Goal: Task Accomplishment & Management: Manage account settings

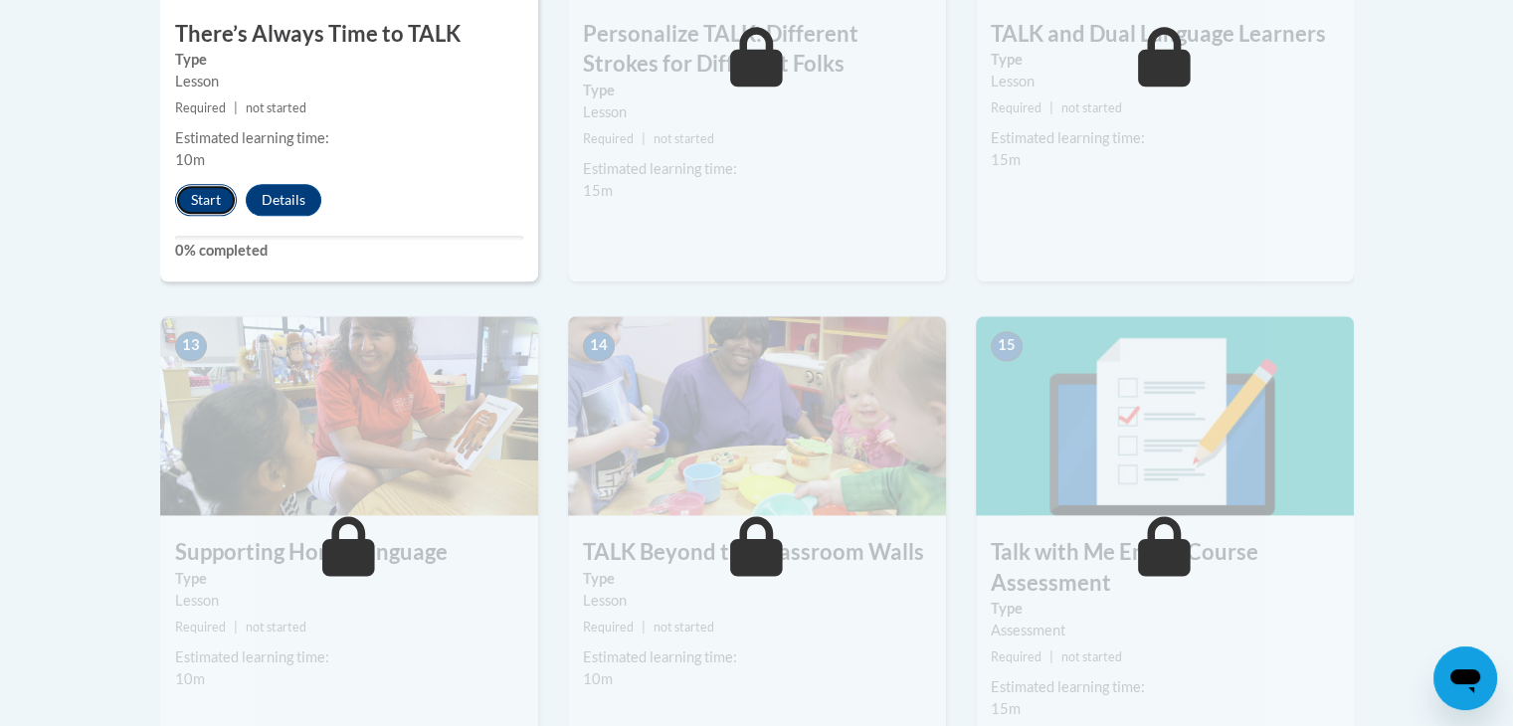
click at [196, 214] on button "Start" at bounding box center [206, 200] width 62 height 32
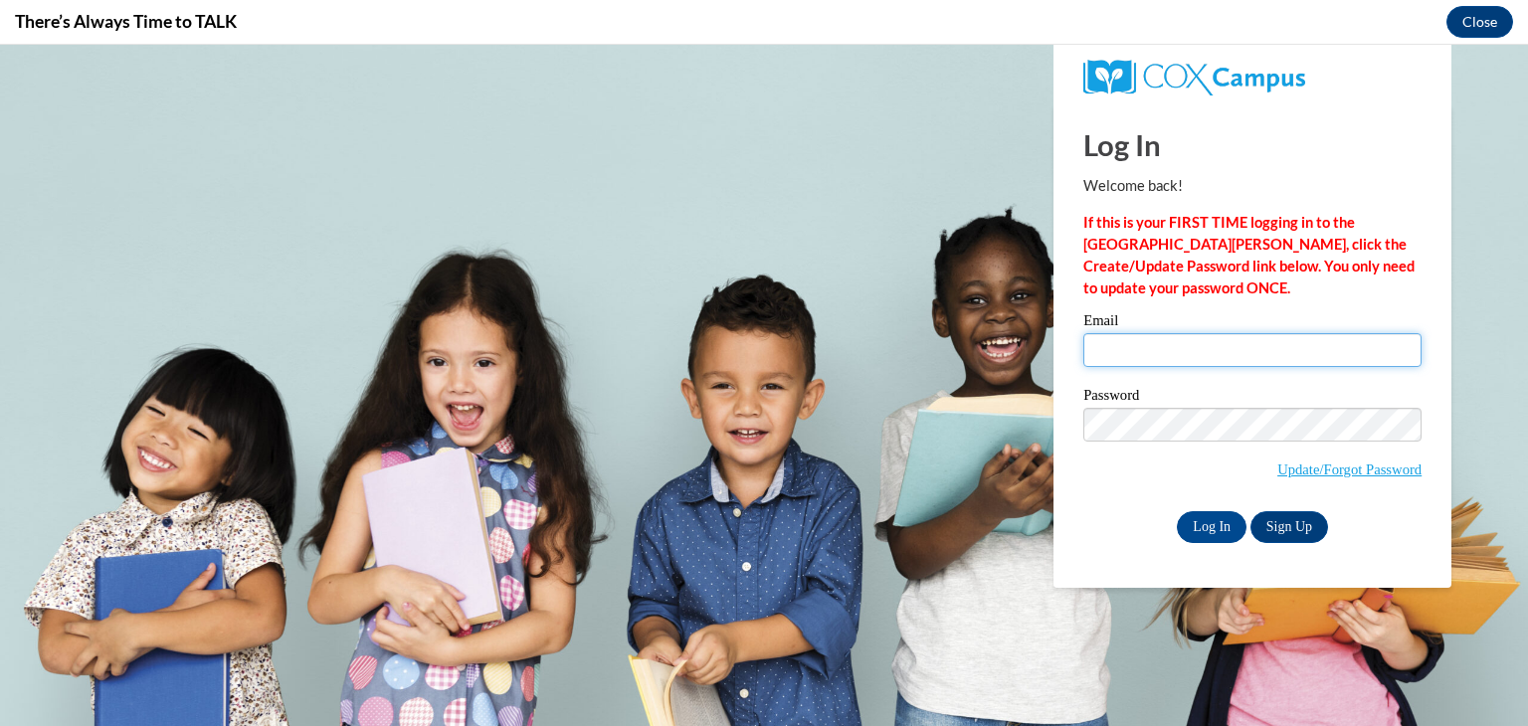
click at [1229, 359] on input "Email" at bounding box center [1253, 350] width 338 height 34
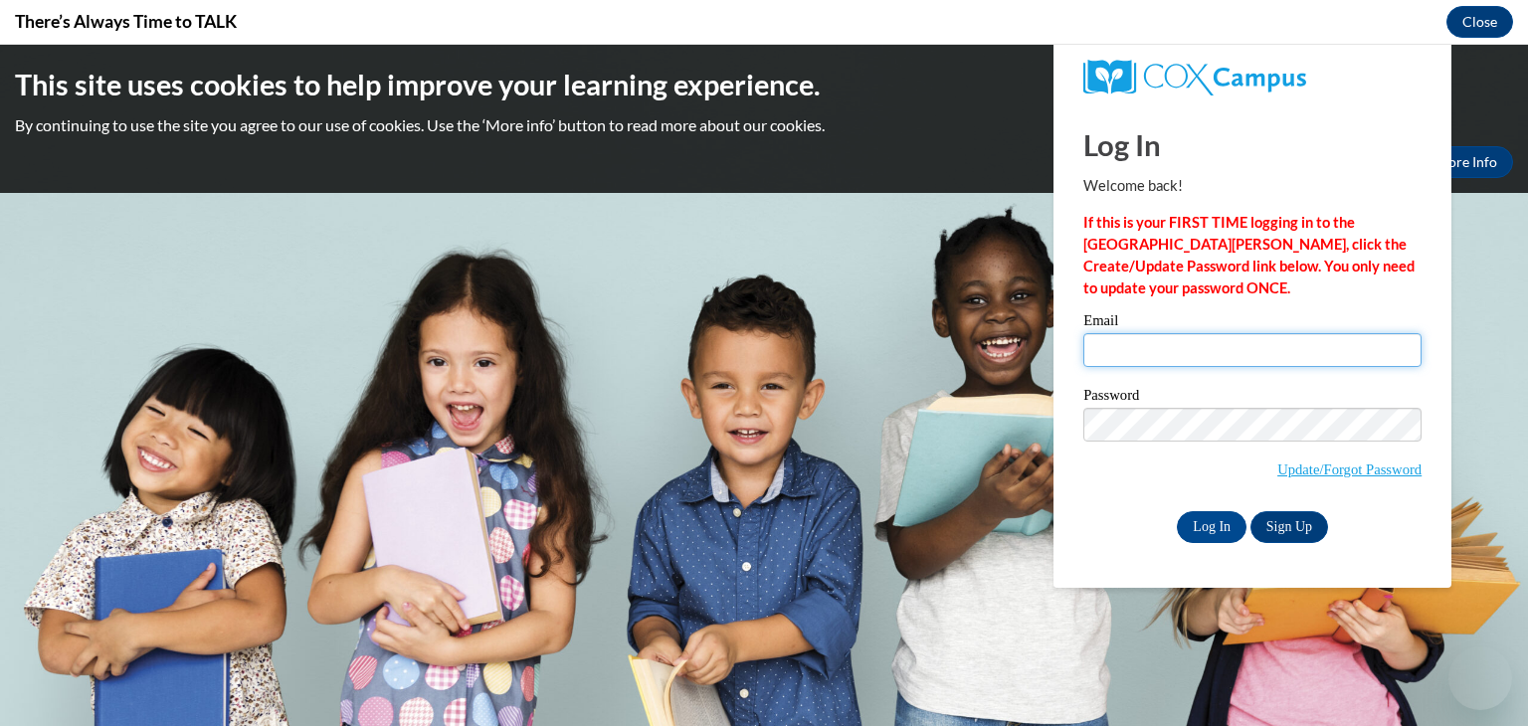
type input "kmunns@cdcheadstart.org"
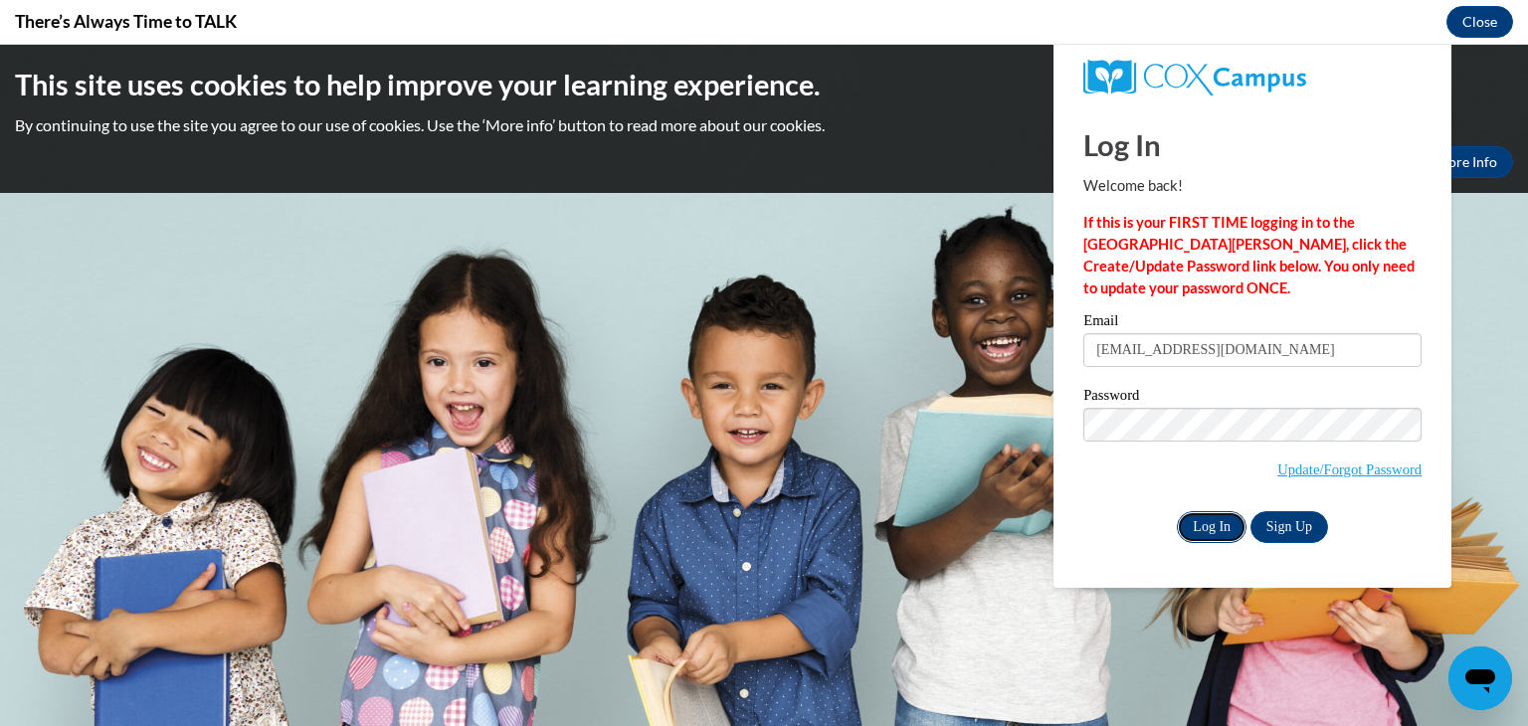
click at [1228, 531] on input "Log In" at bounding box center [1212, 527] width 70 height 32
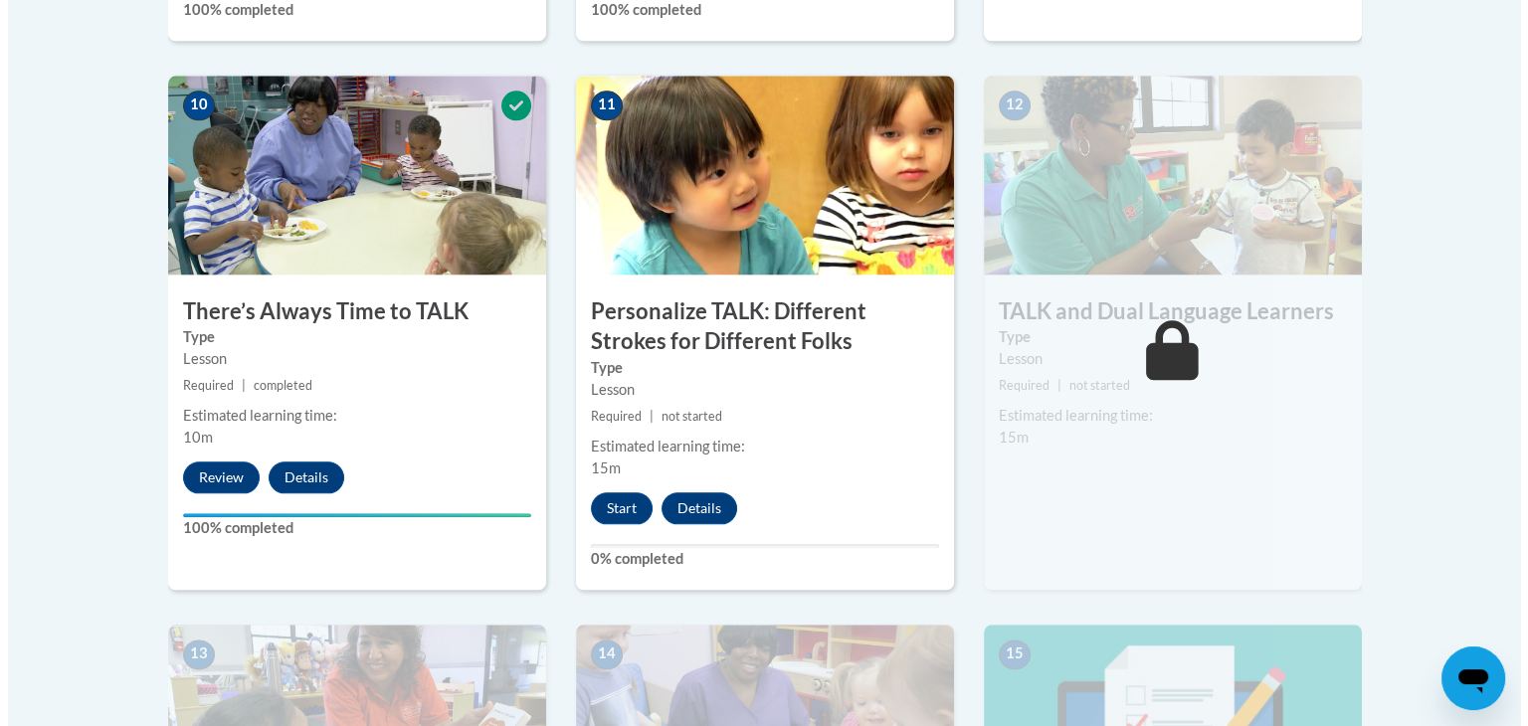
scroll to position [2385, 0]
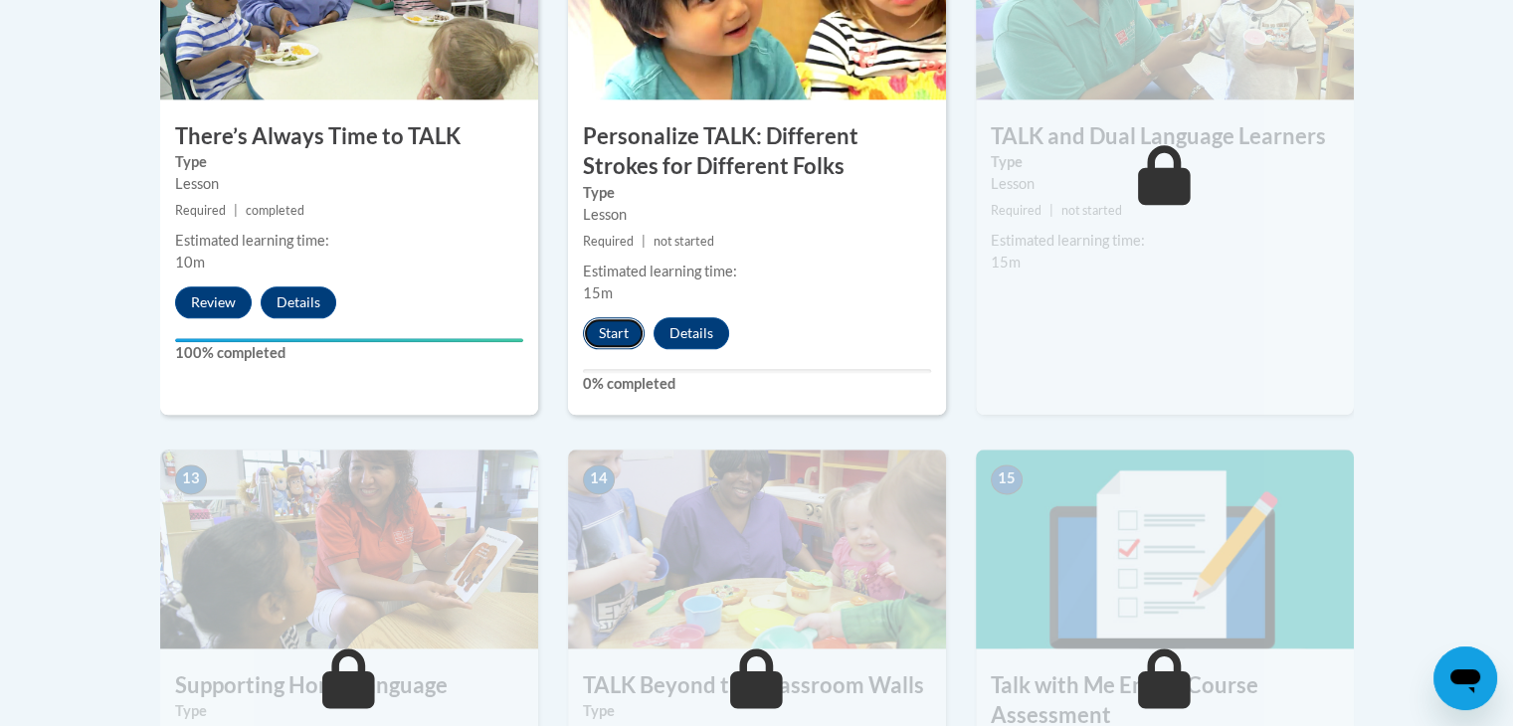
click at [616, 339] on button "Start" at bounding box center [614, 333] width 62 height 32
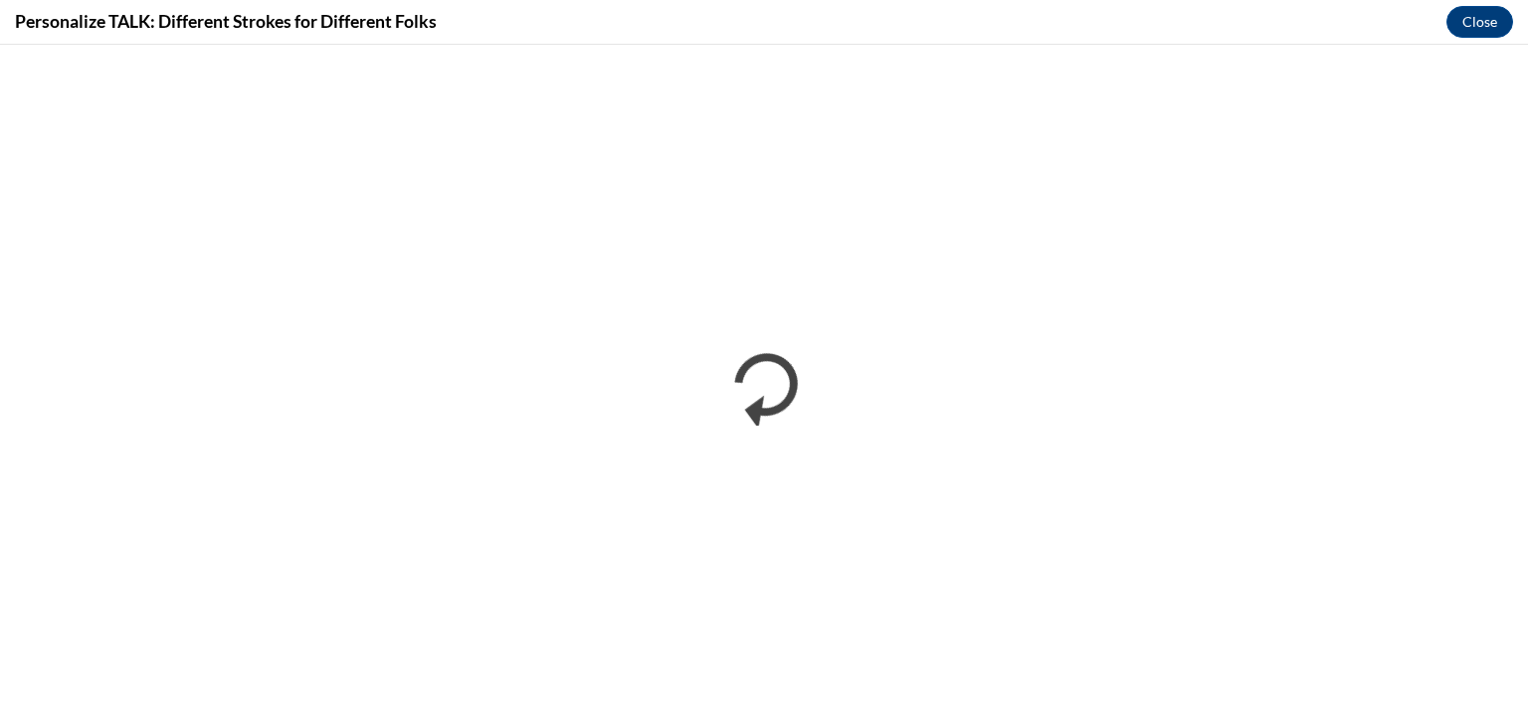
scroll to position [0, 0]
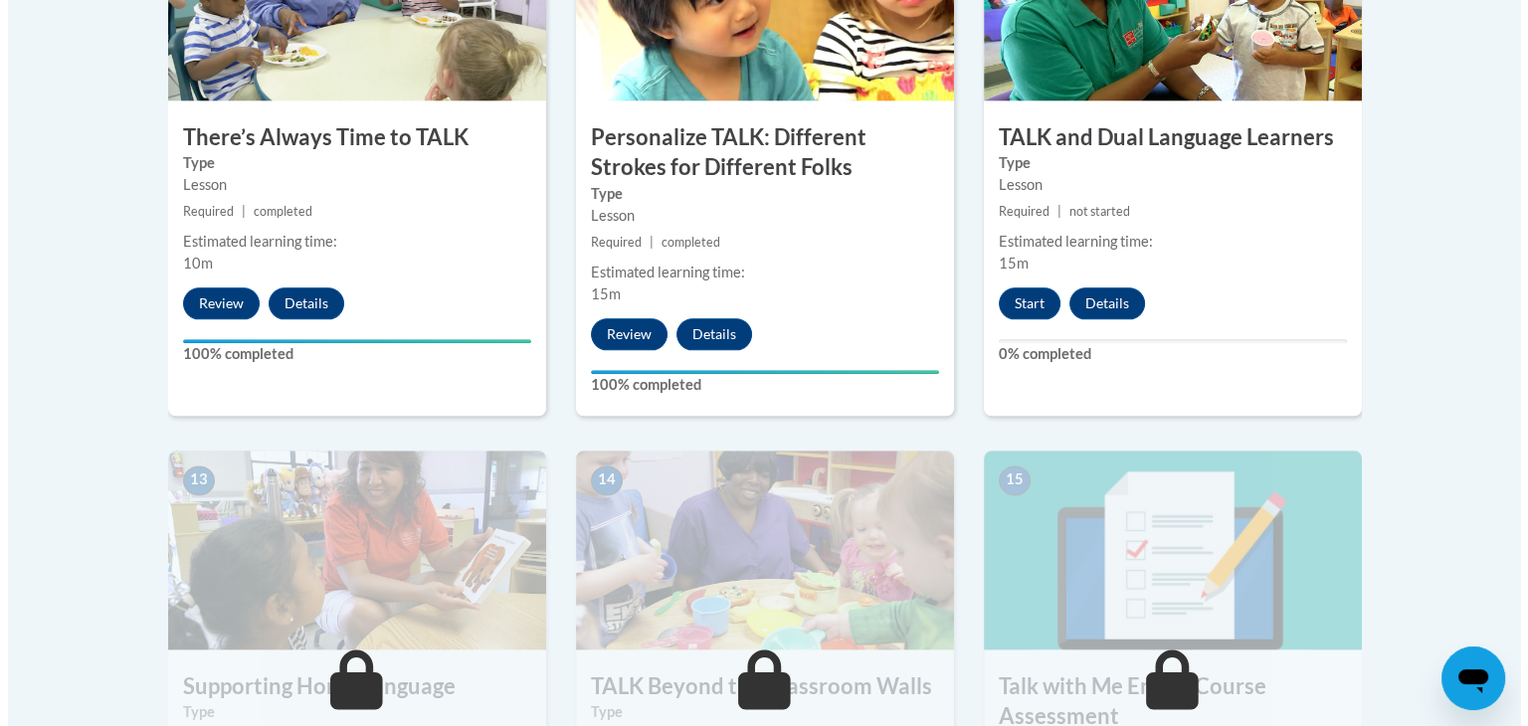
scroll to position [2385, 0]
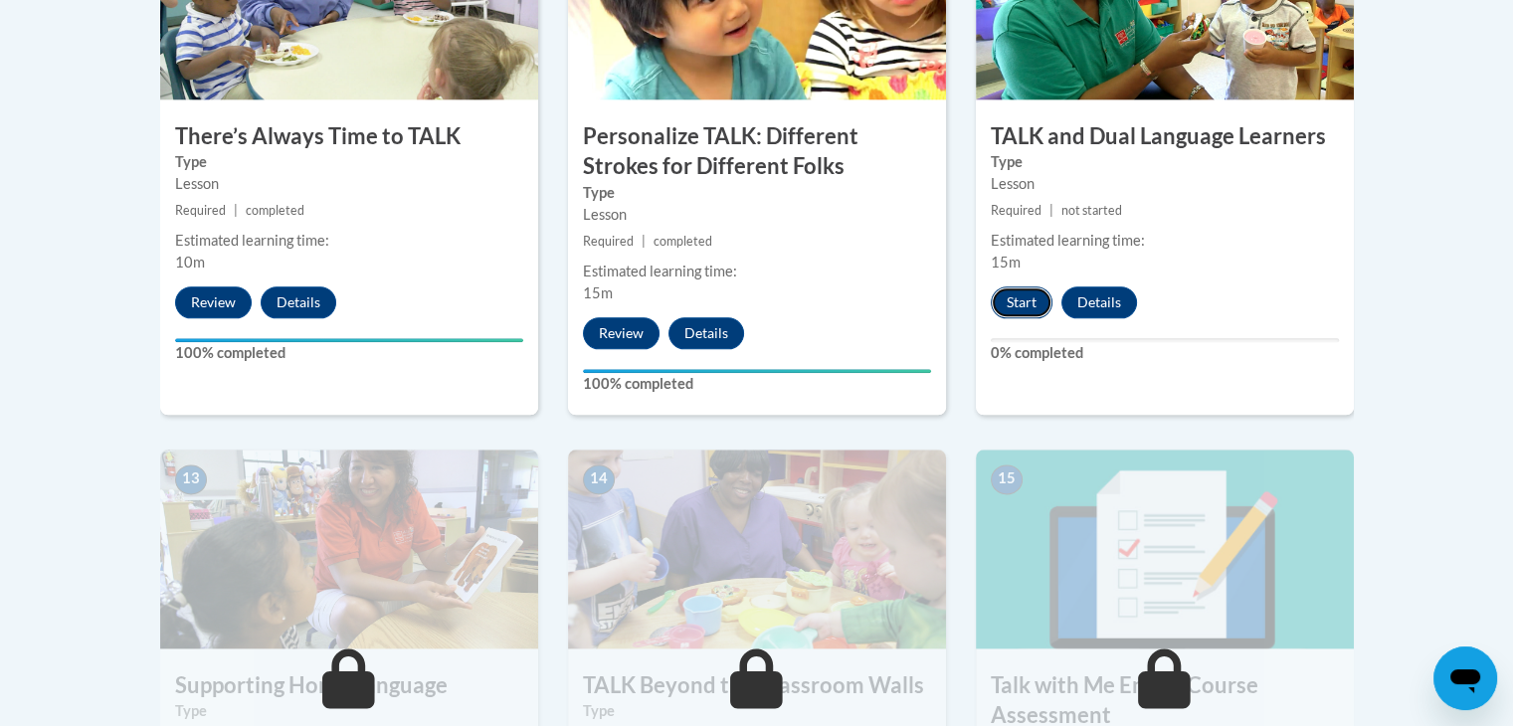
click at [1005, 308] on button "Start" at bounding box center [1022, 303] width 62 height 32
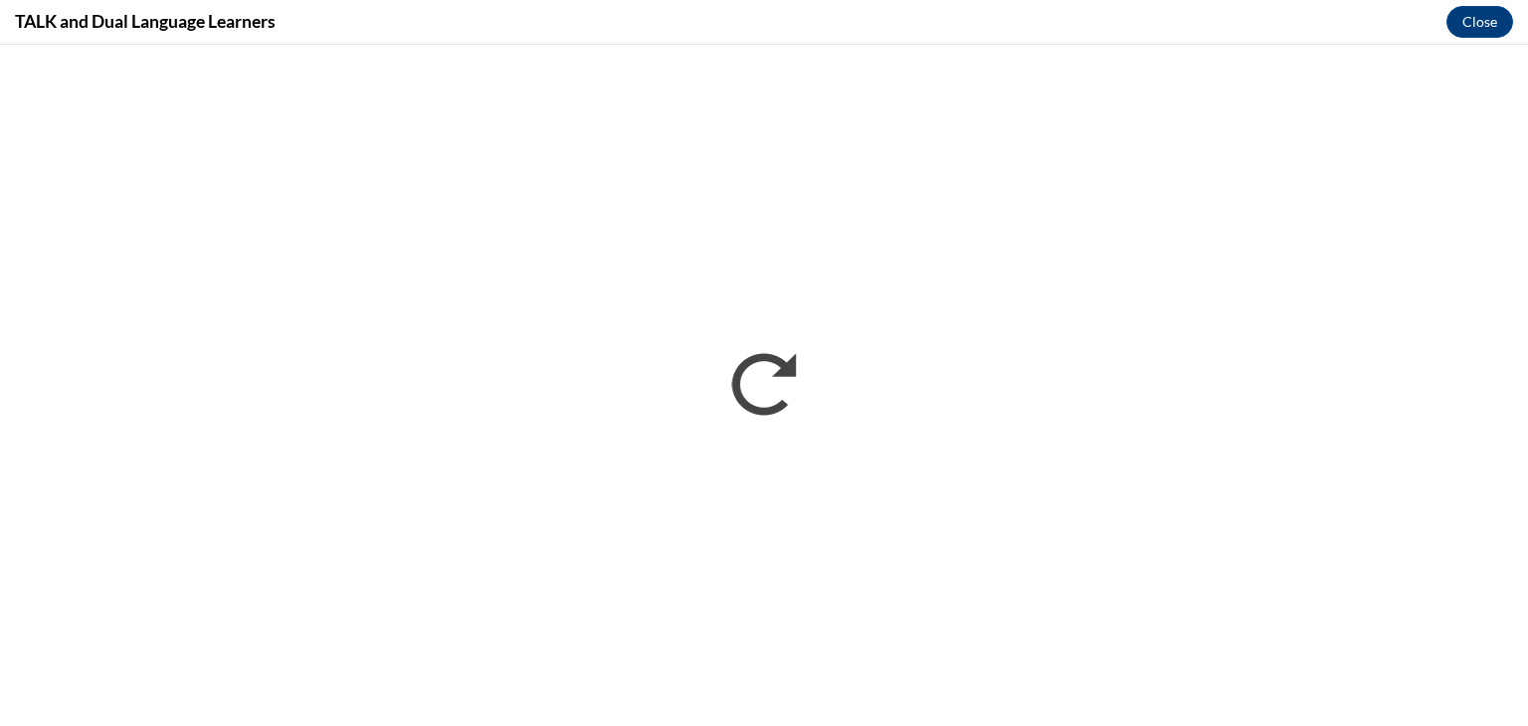
scroll to position [0, 0]
